Goal: Task Accomplishment & Management: Manage account settings

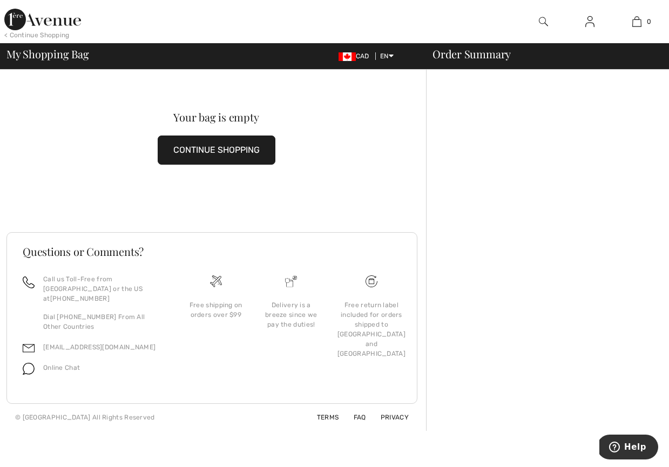
click at [30, 33] on div "< Continue Shopping" at bounding box center [36, 35] width 65 height 10
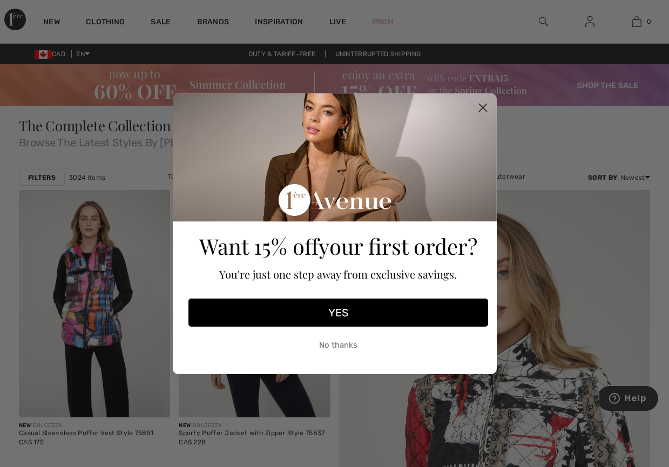
click at [342, 344] on button "No thanks" at bounding box center [338, 345] width 300 height 27
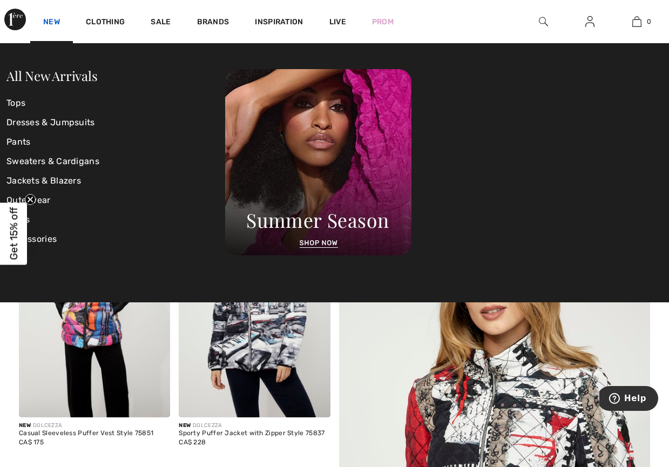
click at [52, 20] on link "New" at bounding box center [51, 22] width 17 height 11
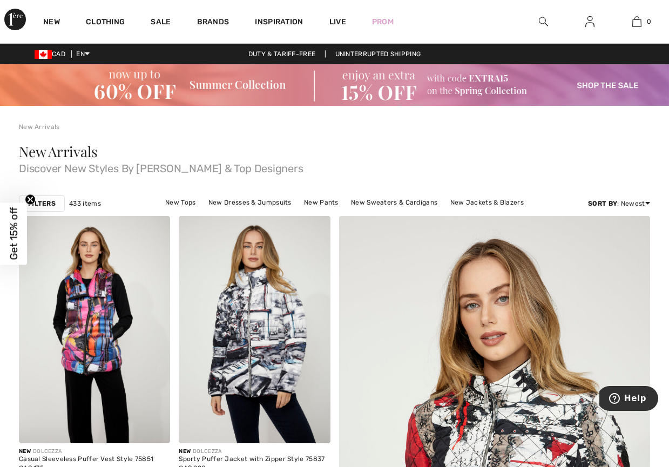
click at [37, 200] on strong "Filters" at bounding box center [42, 204] width 28 height 10
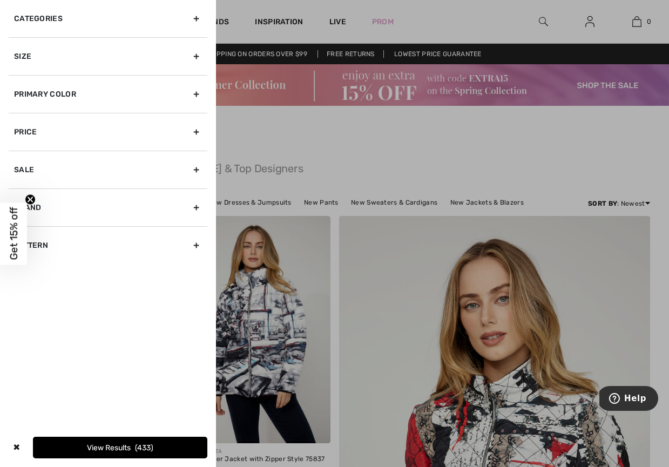
click at [196, 207] on div "Brand" at bounding box center [108, 207] width 199 height 38
click at [65, 226] on label "[PERSON_NAME]" at bounding box center [110, 231] width 193 height 10
click at [22, 227] on input"] "[PERSON_NAME]" at bounding box center [18, 231] width 8 height 8
checkbox input"] "true"
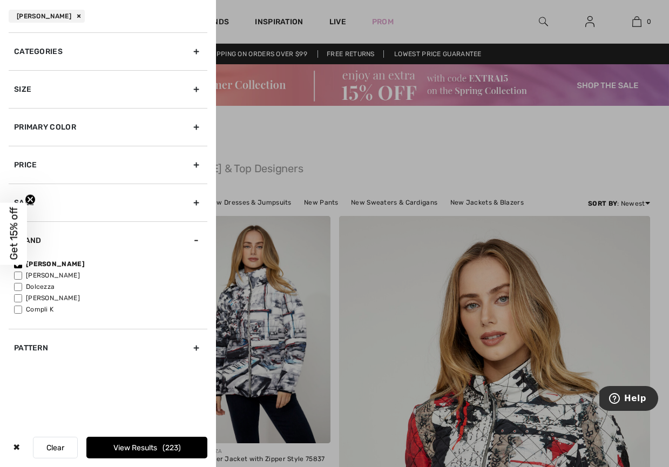
click at [19, 274] on input"] "[PERSON_NAME]" at bounding box center [18, 275] width 8 height 8
checkbox input"] "true"
click at [195, 85] on div "Size" at bounding box center [108, 89] width 199 height 38
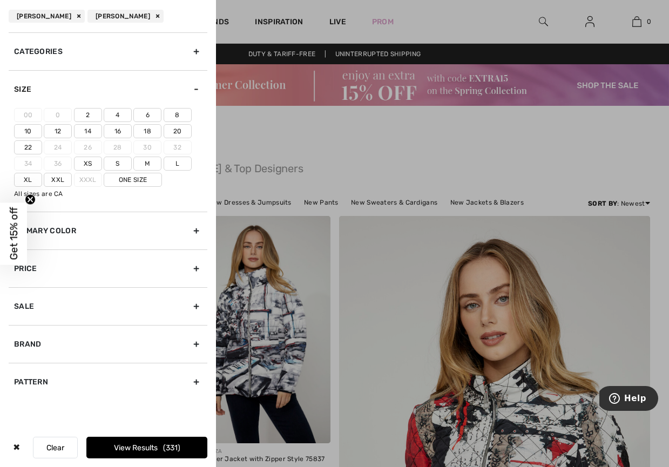
click at [85, 113] on label "2" at bounding box center [88, 115] width 28 height 14
click at [0, 0] on input"] "2" at bounding box center [0, 0] width 0 height 0
click at [126, 445] on button "View Results 187" at bounding box center [146, 448] width 121 height 22
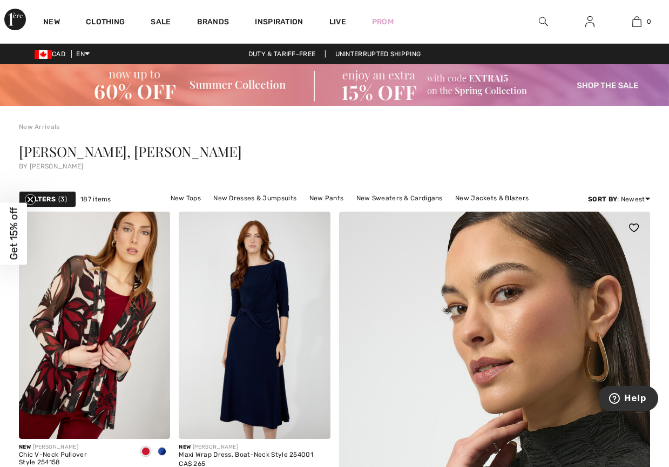
scroll to position [54, 0]
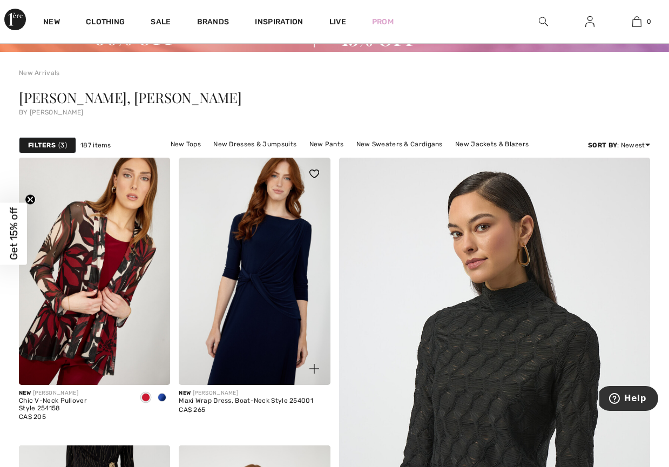
click at [257, 253] on img at bounding box center [254, 271] width 151 height 227
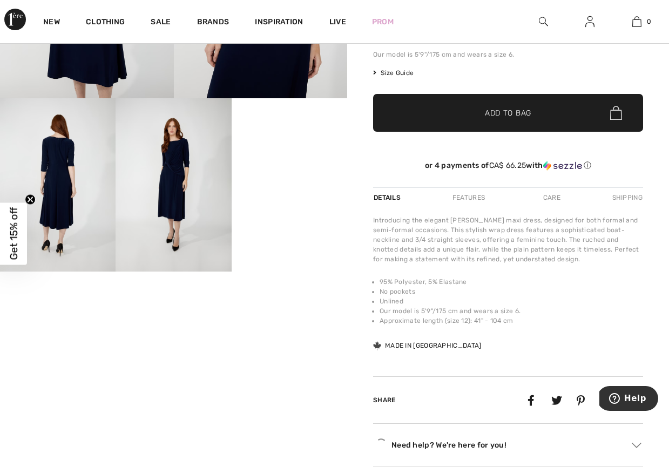
scroll to position [274, 0]
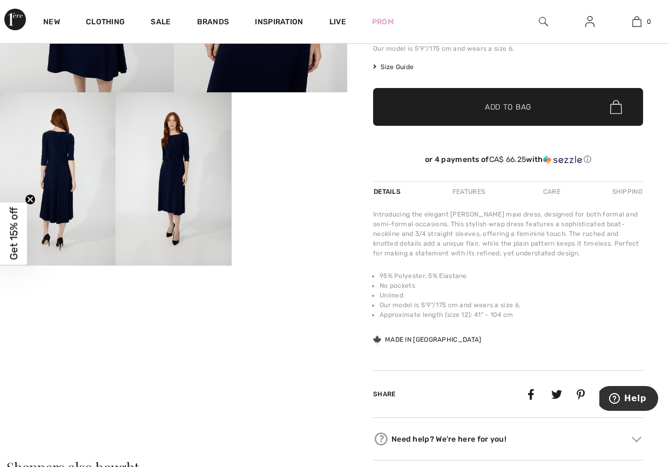
click at [164, 162] on img at bounding box center [172, 178] width 115 height 173
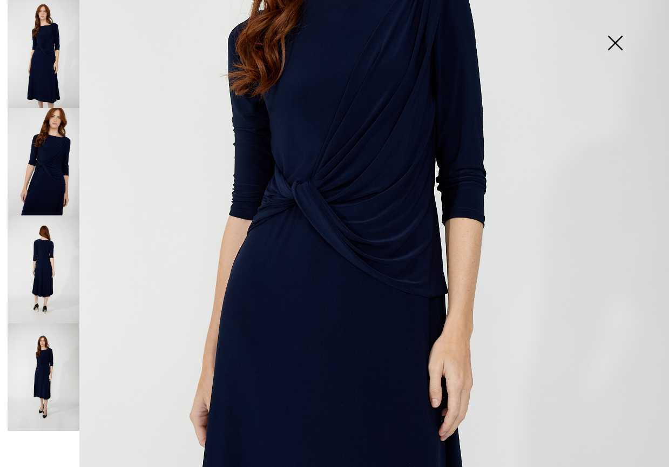
scroll to position [120, 0]
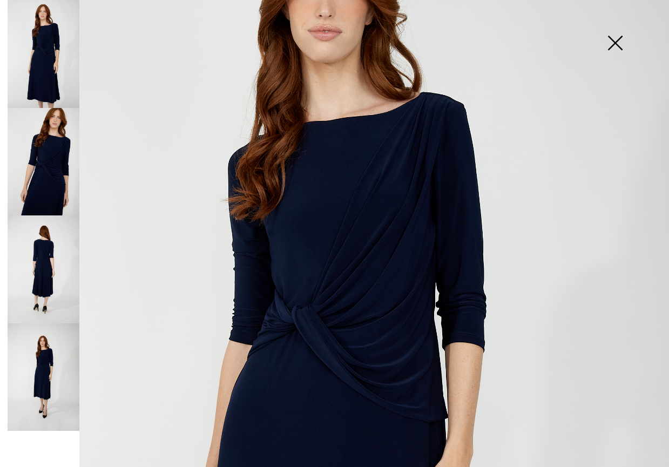
click at [59, 156] on img at bounding box center [44, 162] width 72 height 108
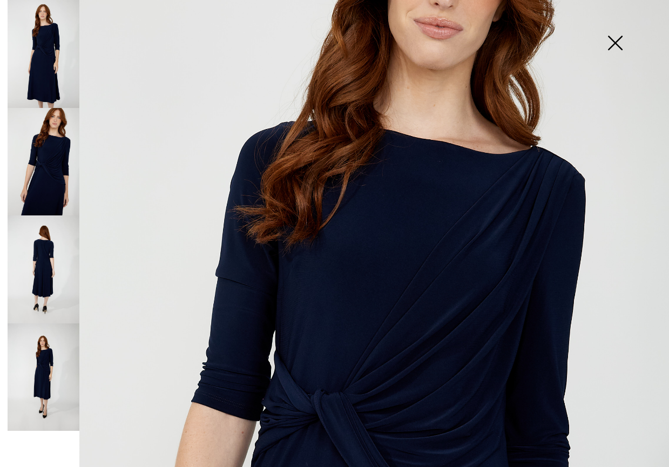
click at [42, 238] on img at bounding box center [44, 269] width 72 height 108
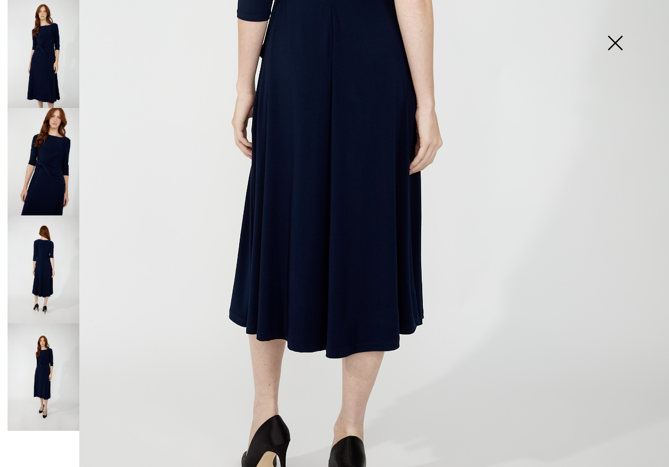
scroll to position [419, 0]
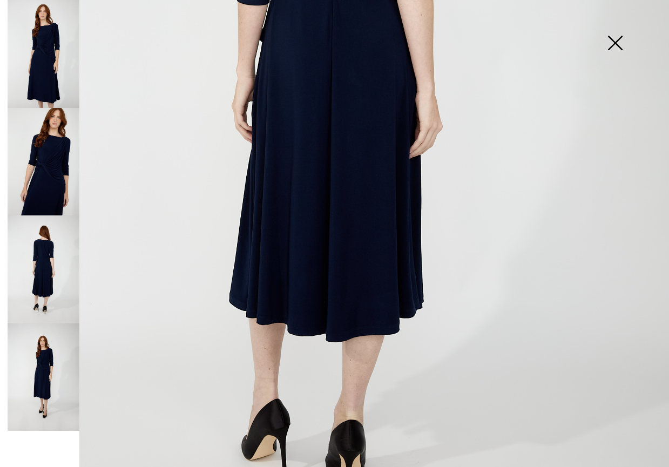
click at [51, 48] on img at bounding box center [44, 54] width 72 height 108
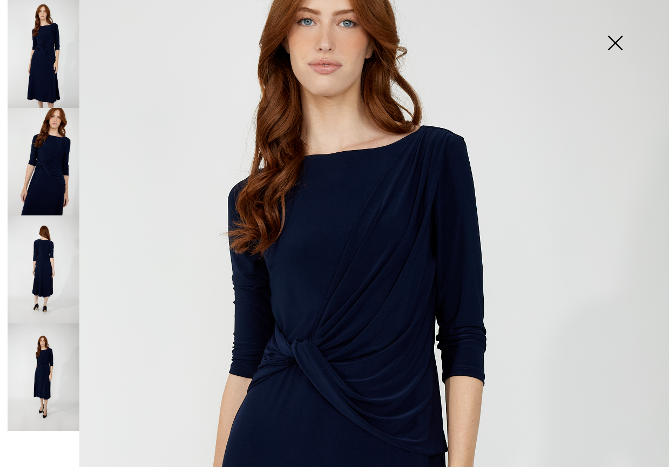
scroll to position [36, 0]
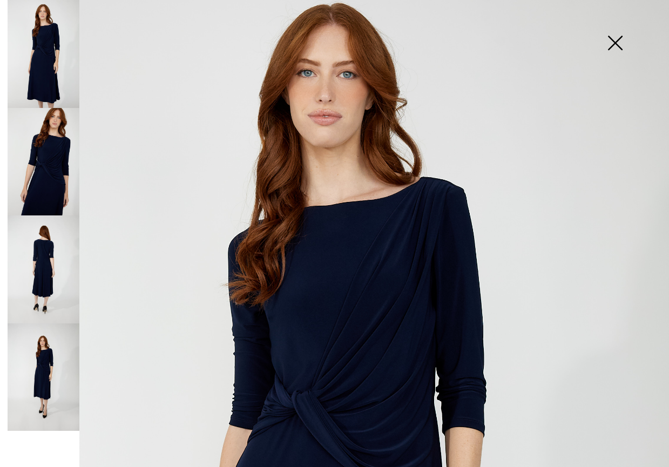
click at [616, 40] on img at bounding box center [615, 44] width 54 height 56
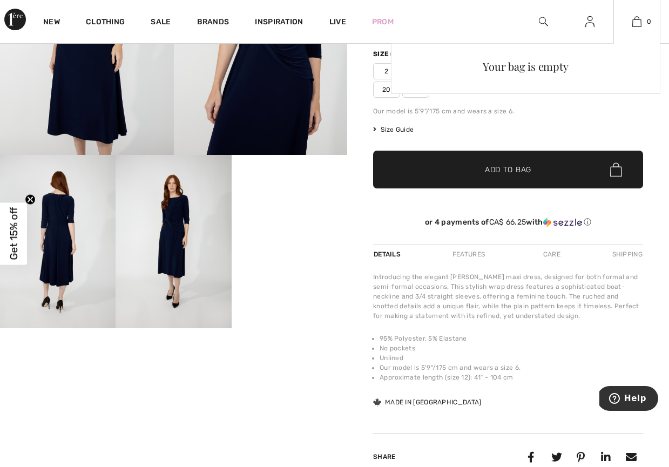
scroll to position [230, 0]
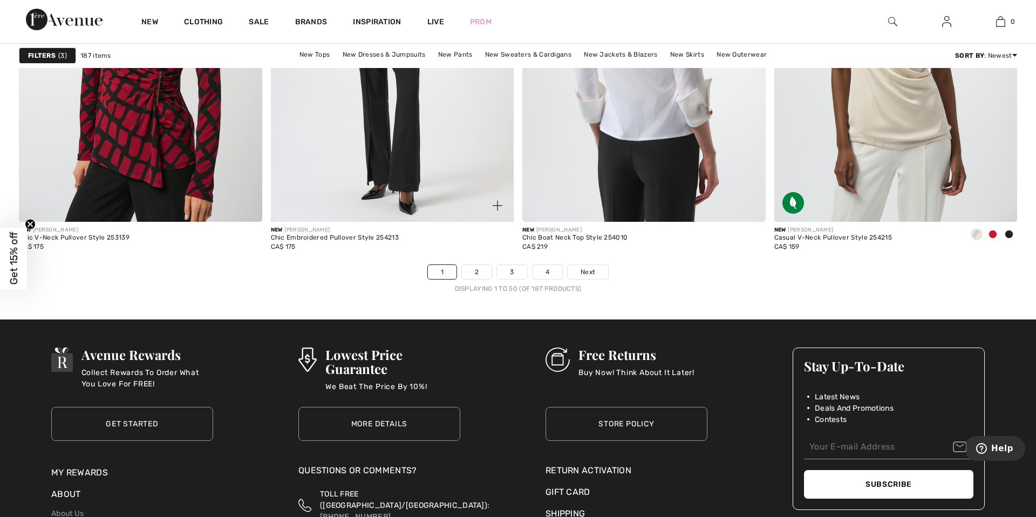
scroll to position [6288, 0]
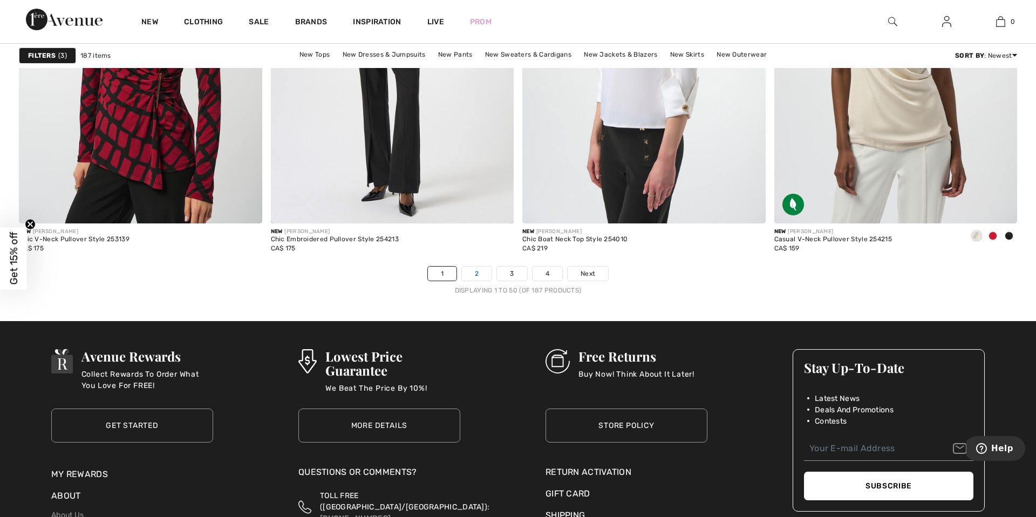
click at [472, 271] on link "2" at bounding box center [477, 274] width 30 height 14
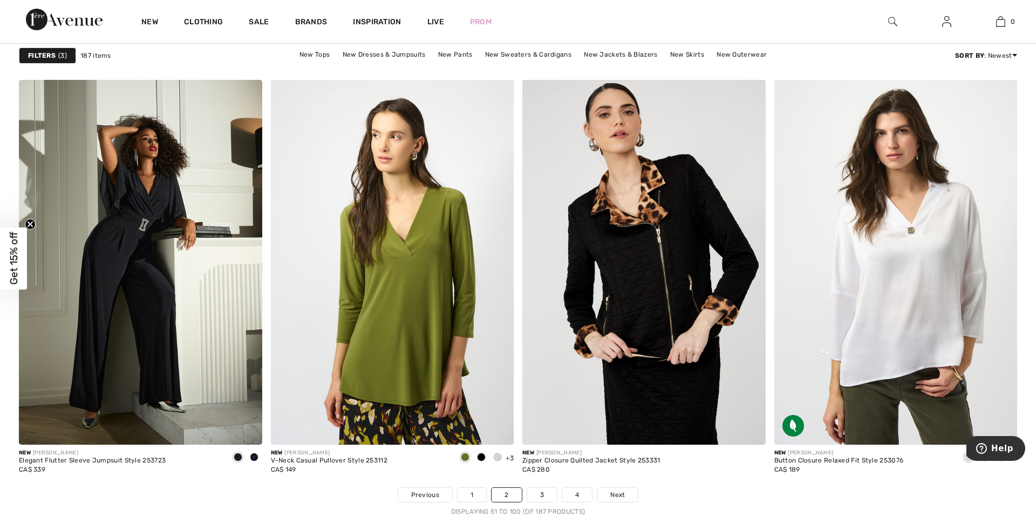
scroll to position [6108, 0]
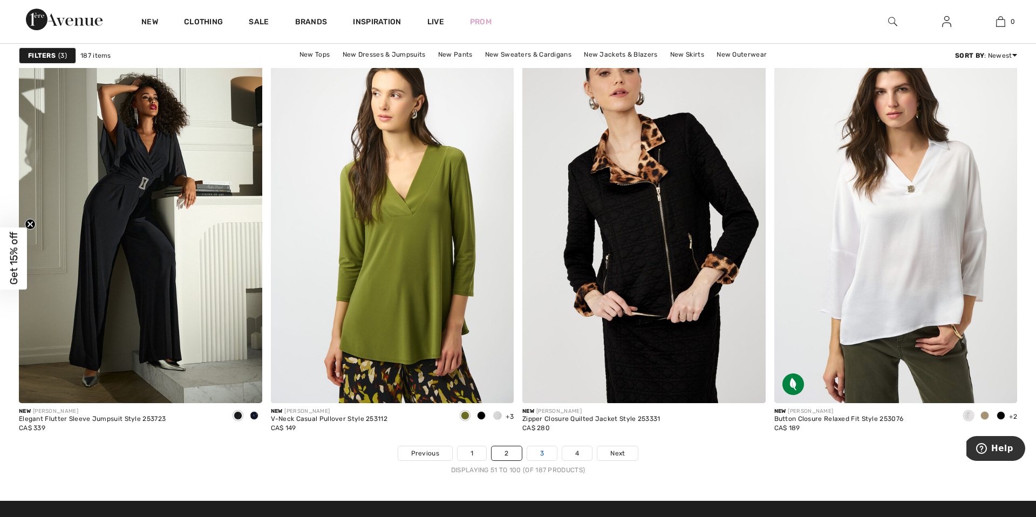
click at [540, 454] on link "3" at bounding box center [542, 453] width 30 height 14
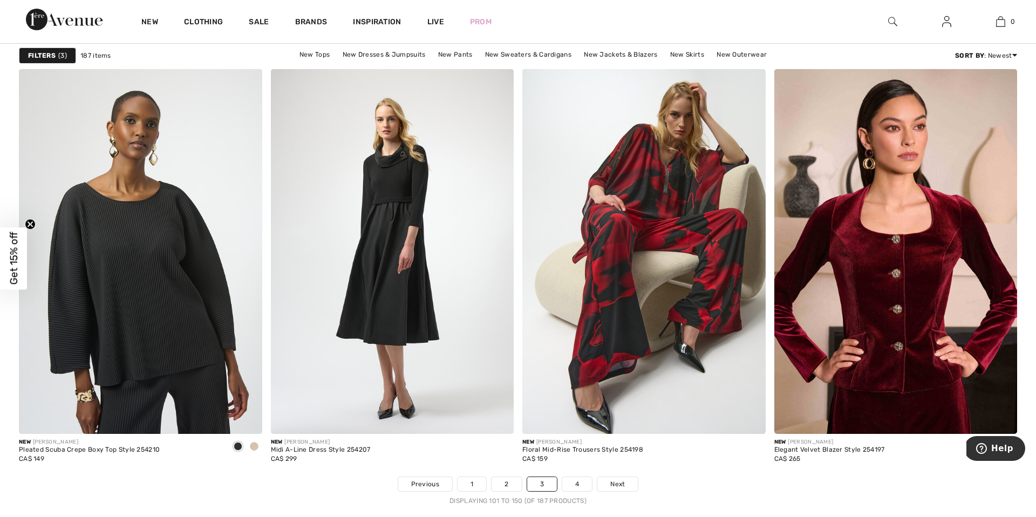
scroll to position [6098, 0]
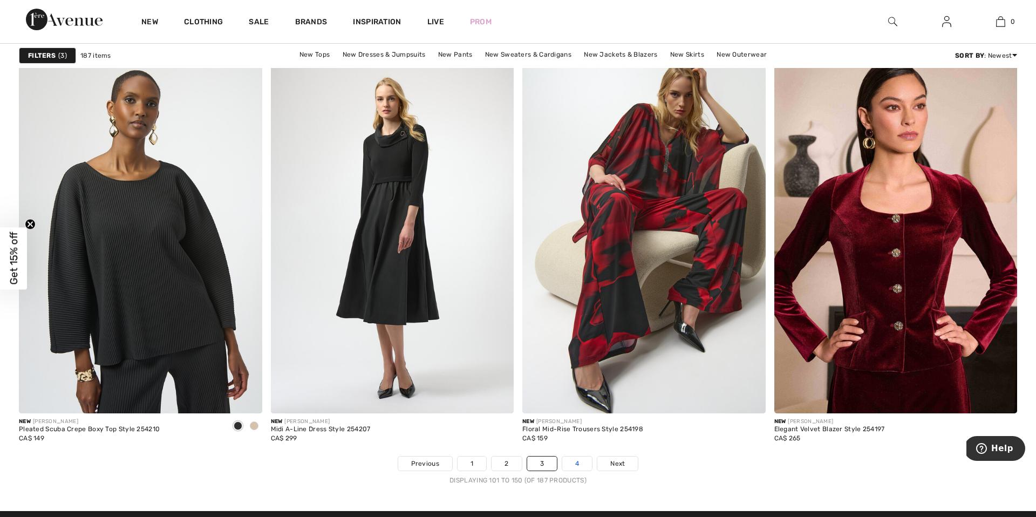
click at [575, 462] on link "4" at bounding box center [577, 464] width 30 height 14
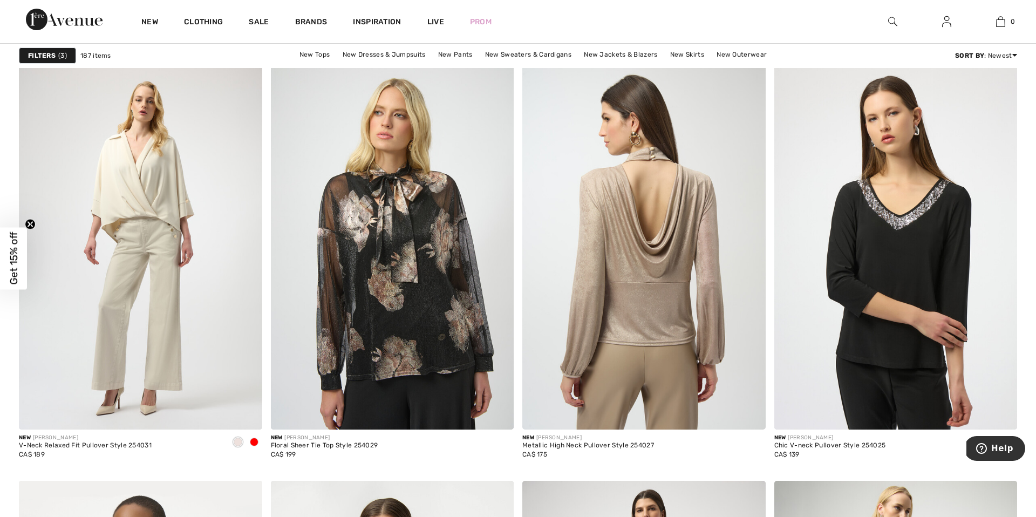
scroll to position [2450, 0]
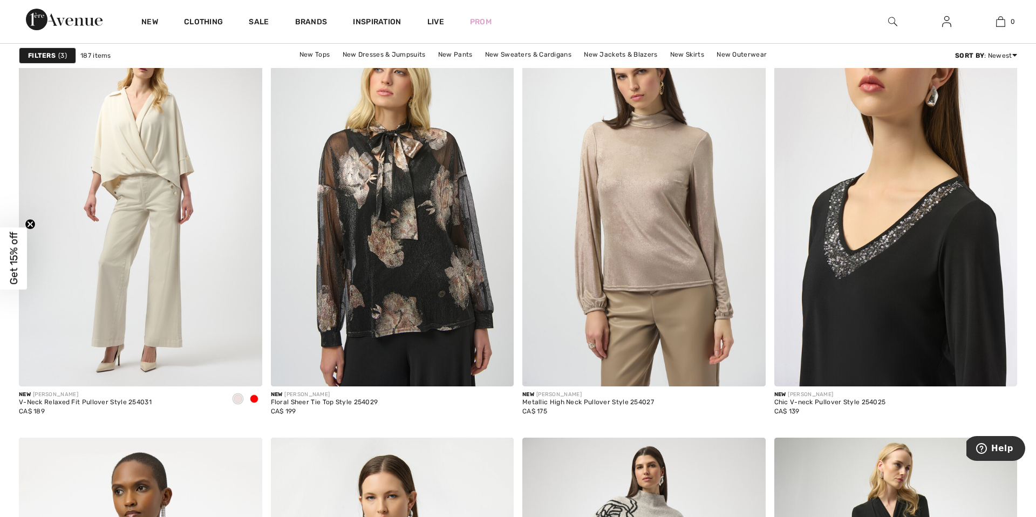
click at [877, 241] on img at bounding box center [895, 204] width 243 height 365
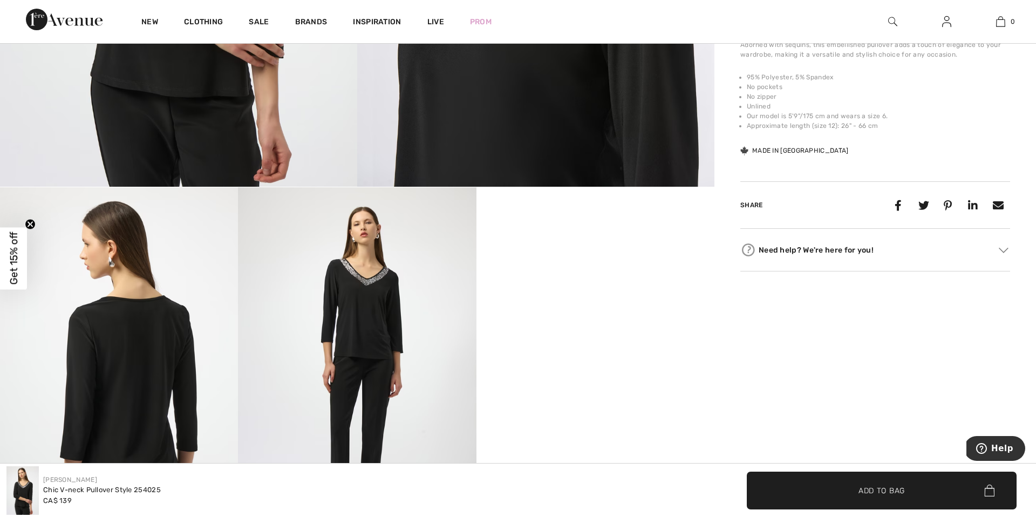
scroll to position [478, 0]
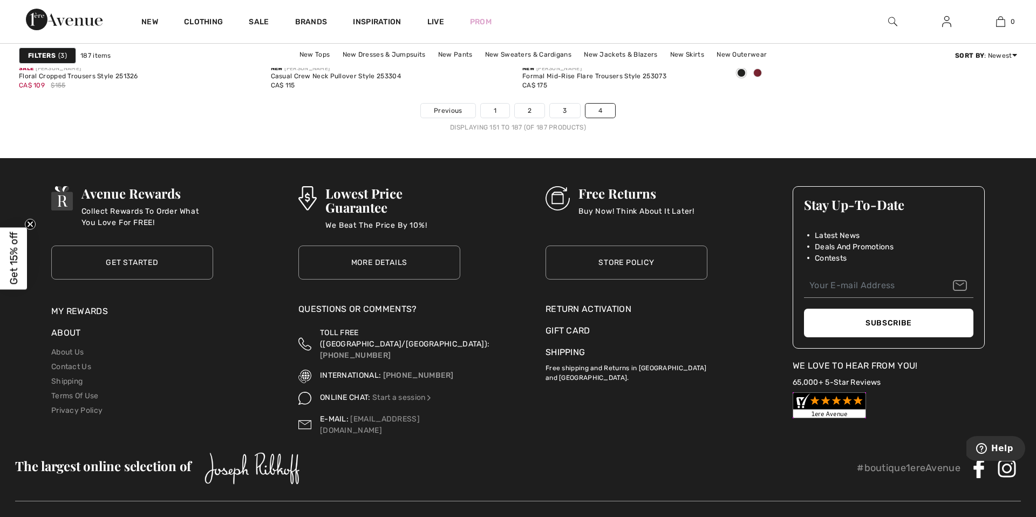
scroll to position [5018, 0]
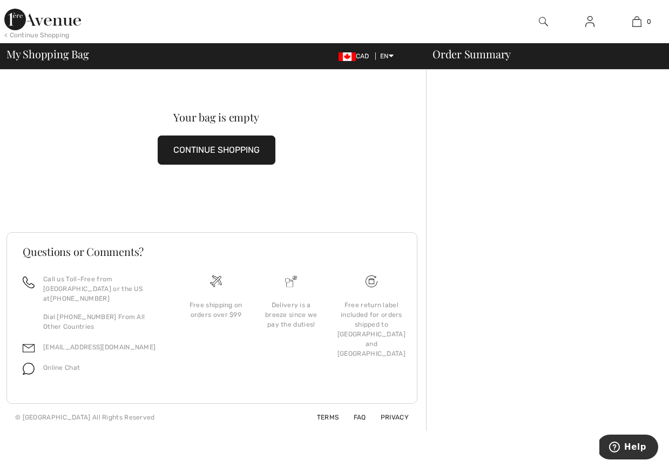
click at [590, 20] on img at bounding box center [589, 21] width 9 height 13
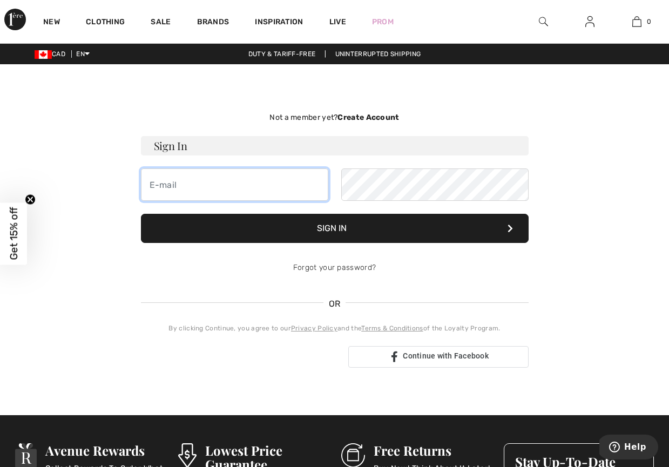
click at [262, 182] on input "email" at bounding box center [234, 184] width 187 height 32
type input "[PERSON_NAME][EMAIL_ADDRESS][DOMAIN_NAME]"
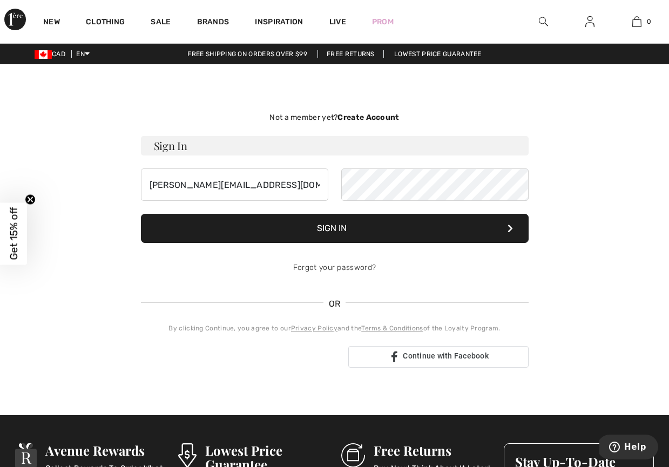
click at [335, 226] on button "Sign In" at bounding box center [334, 228] width 387 height 29
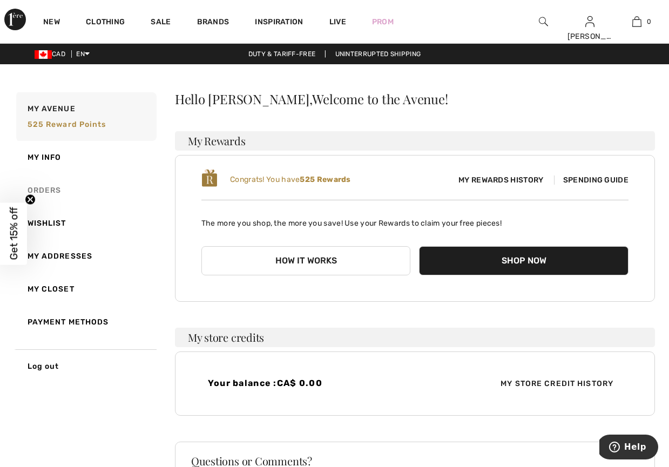
click at [47, 189] on link "Orders" at bounding box center [85, 190] width 142 height 33
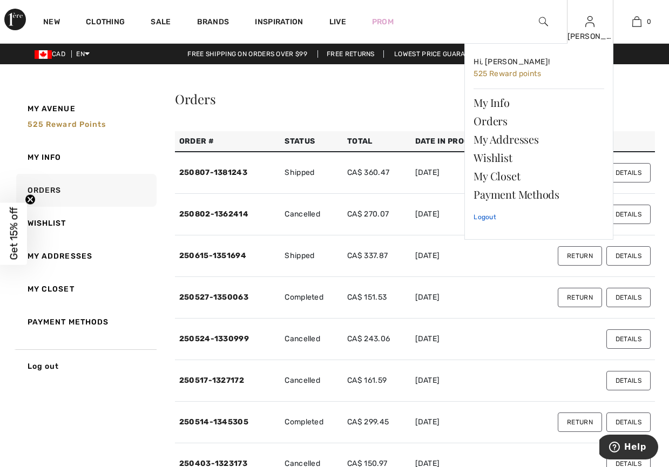
click at [486, 217] on link "Logout" at bounding box center [538, 216] width 131 height 27
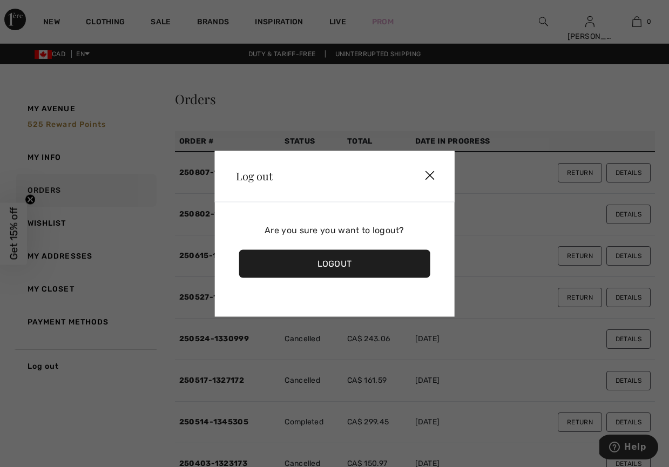
click at [343, 261] on div "Logout" at bounding box center [335, 263] width 192 height 28
